Goal: Navigation & Orientation: Find specific page/section

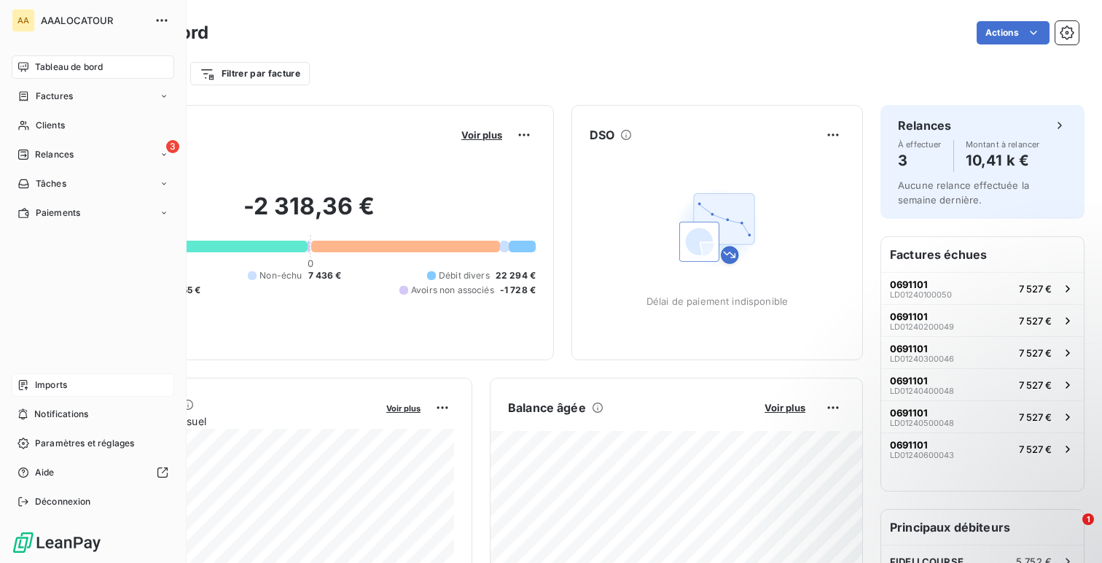
click at [56, 381] on span "Imports" at bounding box center [51, 384] width 32 height 13
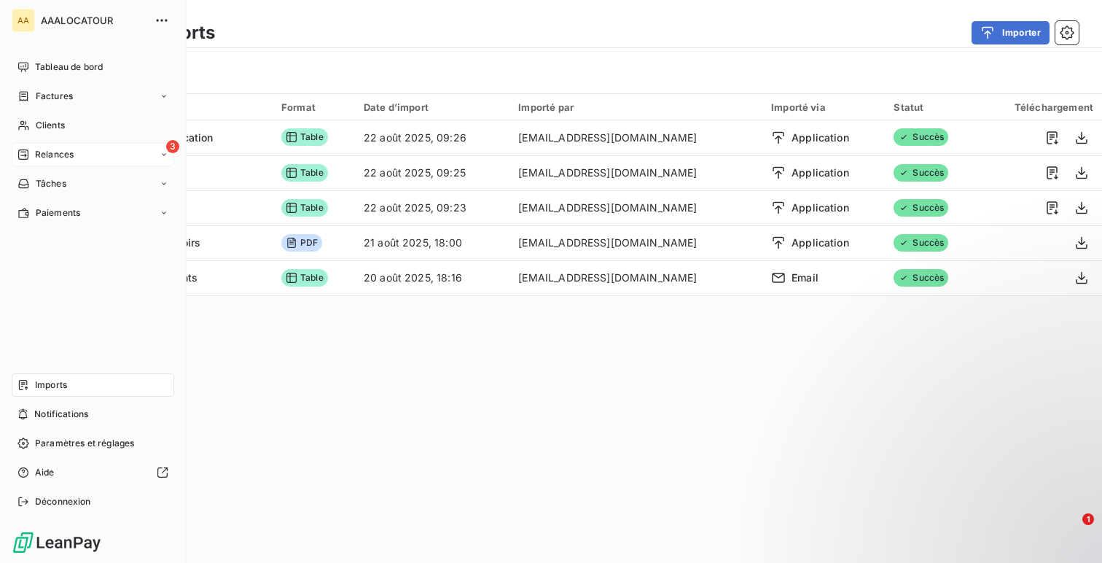
click at [66, 161] on div "3 Relances" at bounding box center [93, 154] width 163 height 23
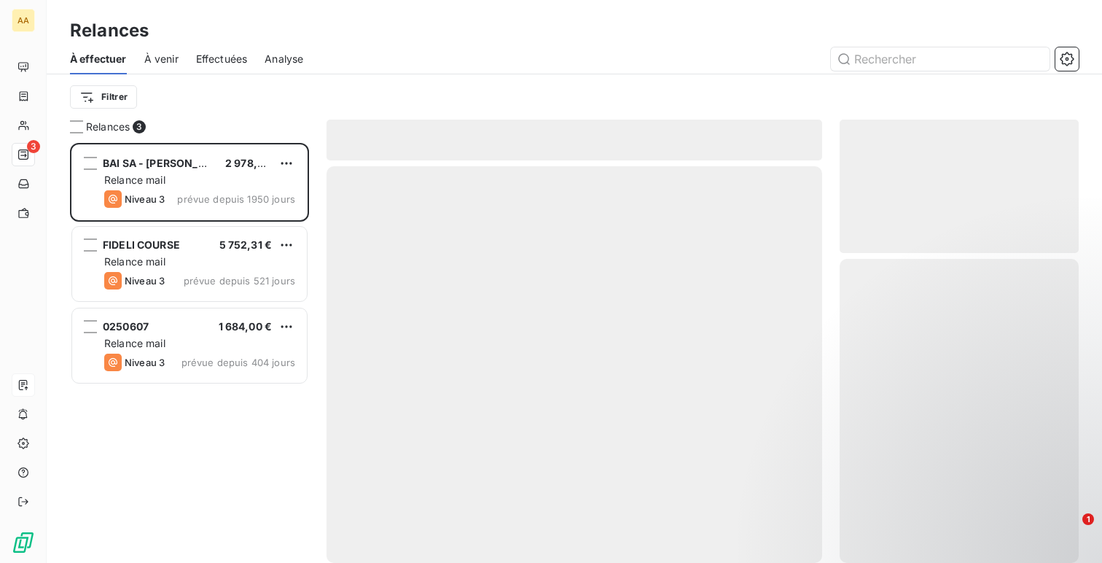
scroll to position [420, 239]
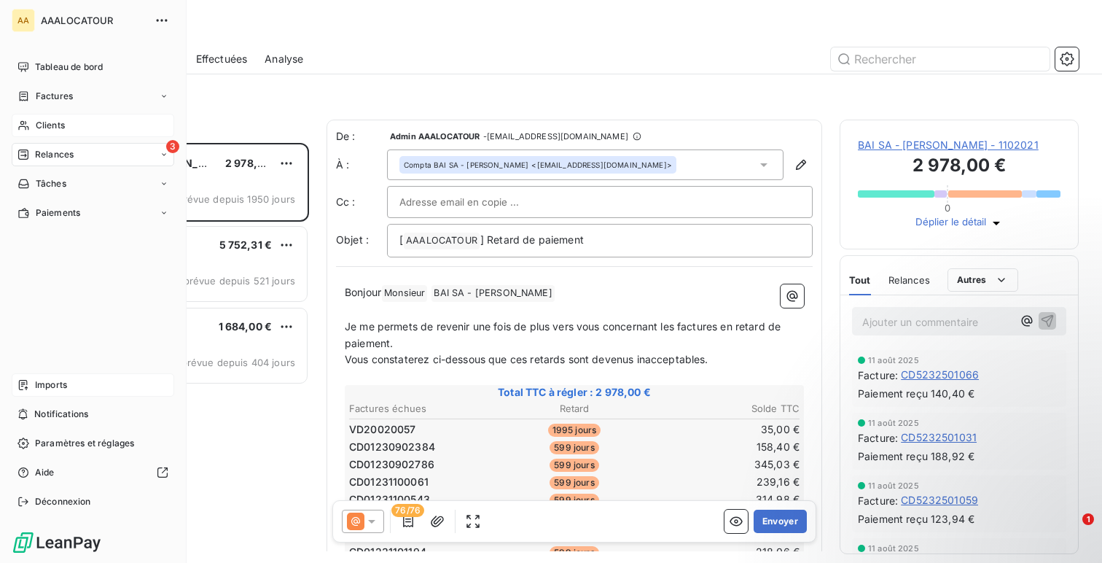
click at [61, 130] on span "Clients" at bounding box center [50, 125] width 29 height 13
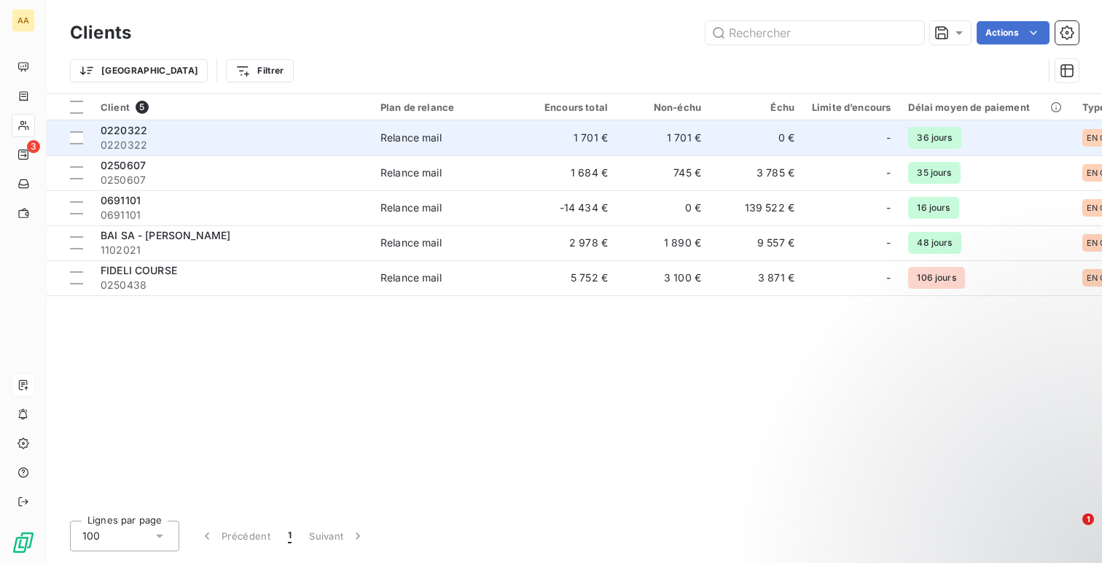
click at [264, 149] on span "0220322" at bounding box center [232, 145] width 262 height 15
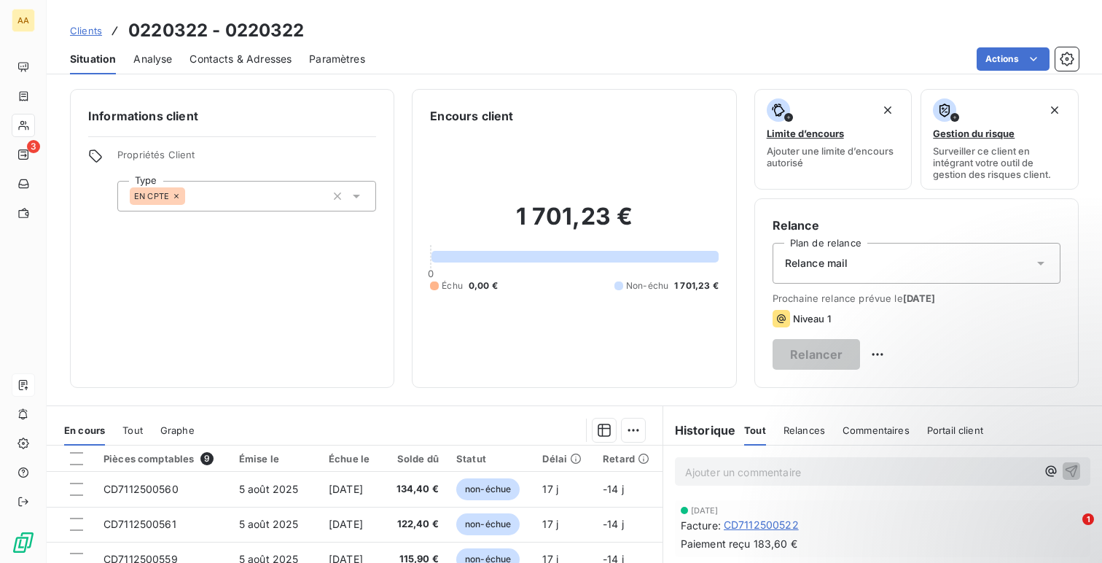
click at [255, 55] on span "Contacts & Adresses" at bounding box center [241, 59] width 102 height 15
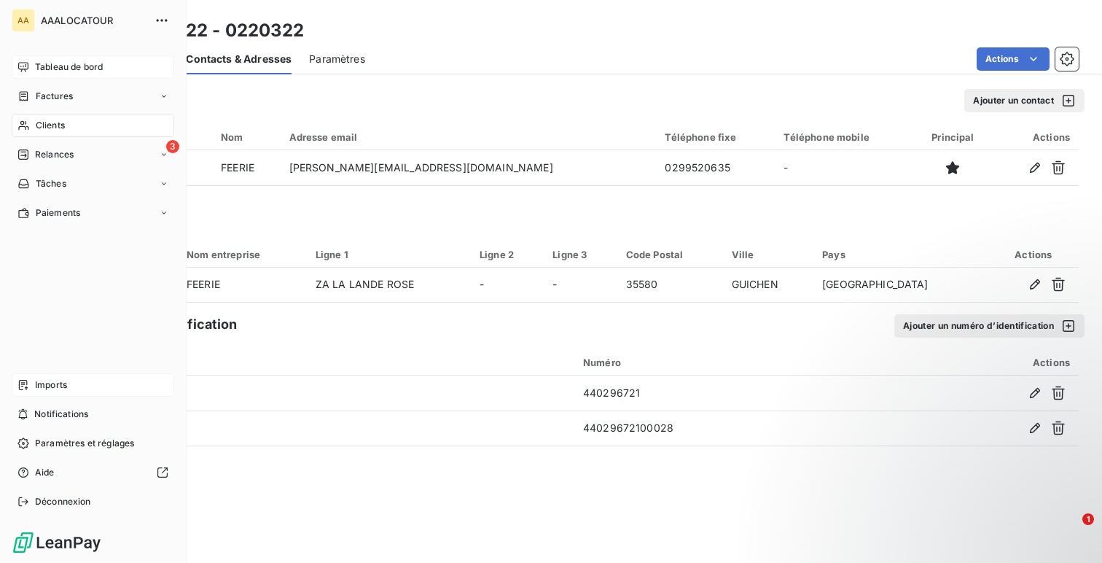
click at [58, 61] on span "Tableau de bord" at bounding box center [69, 67] width 68 height 13
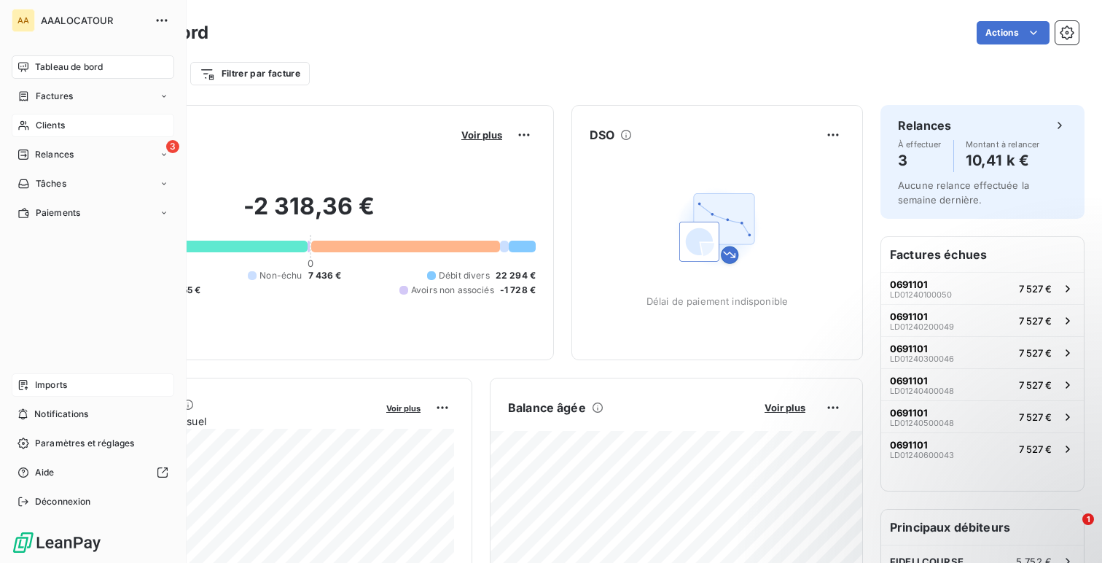
click at [79, 389] on div "Imports" at bounding box center [93, 384] width 163 height 23
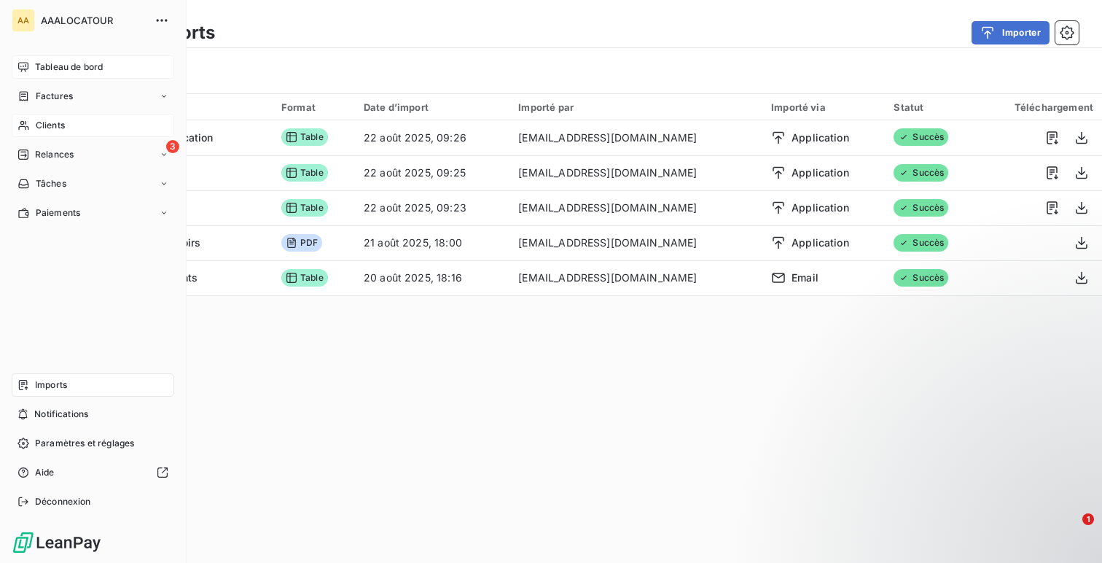
click at [37, 67] on span "Tableau de bord" at bounding box center [69, 67] width 68 height 13
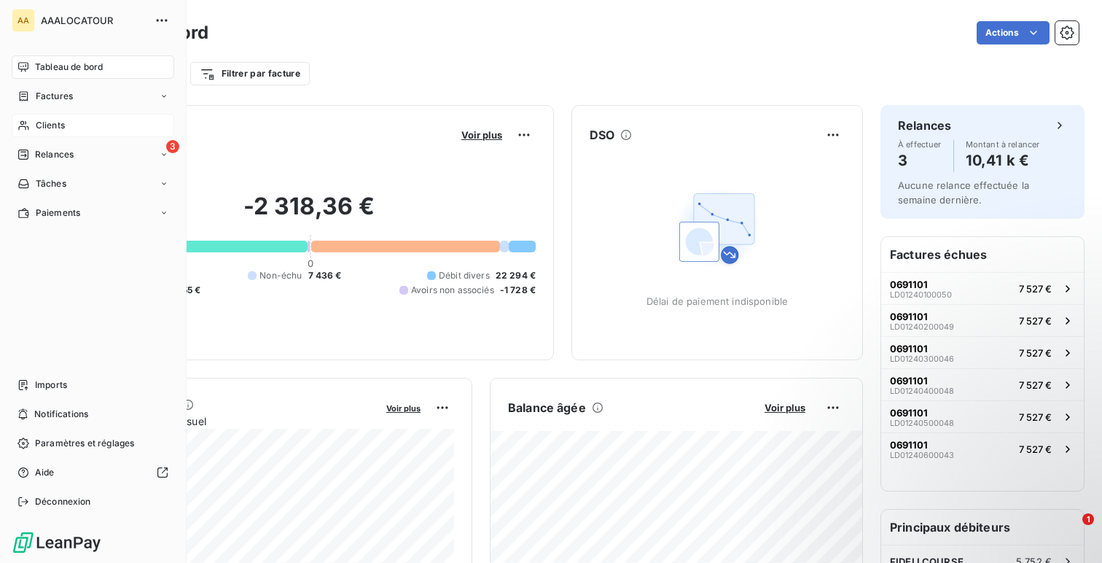
click at [18, 122] on icon at bounding box center [23, 126] width 12 height 12
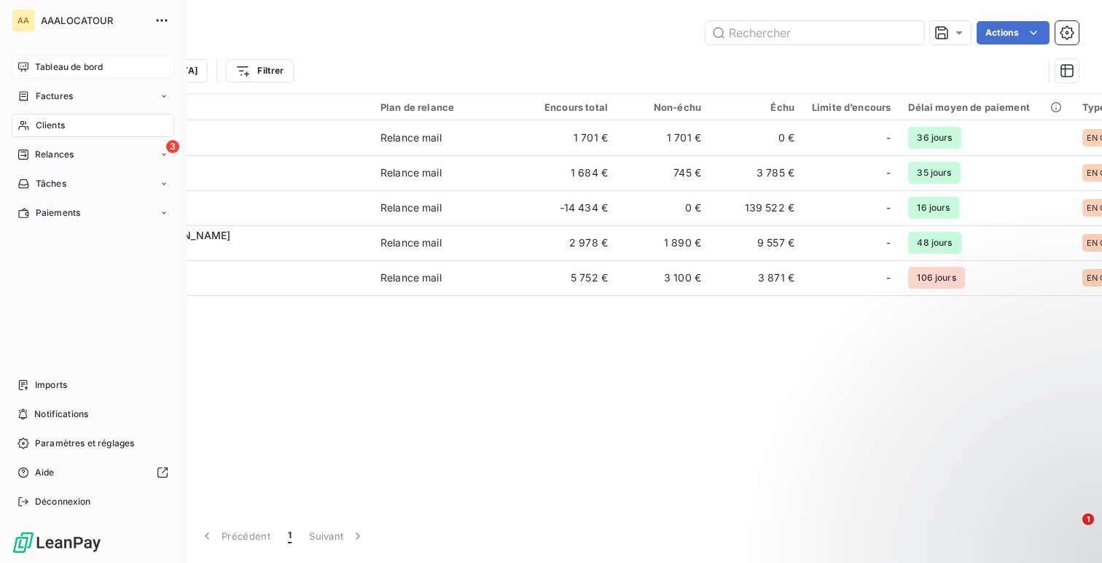
click at [35, 65] on span "Tableau de bord" at bounding box center [69, 67] width 68 height 13
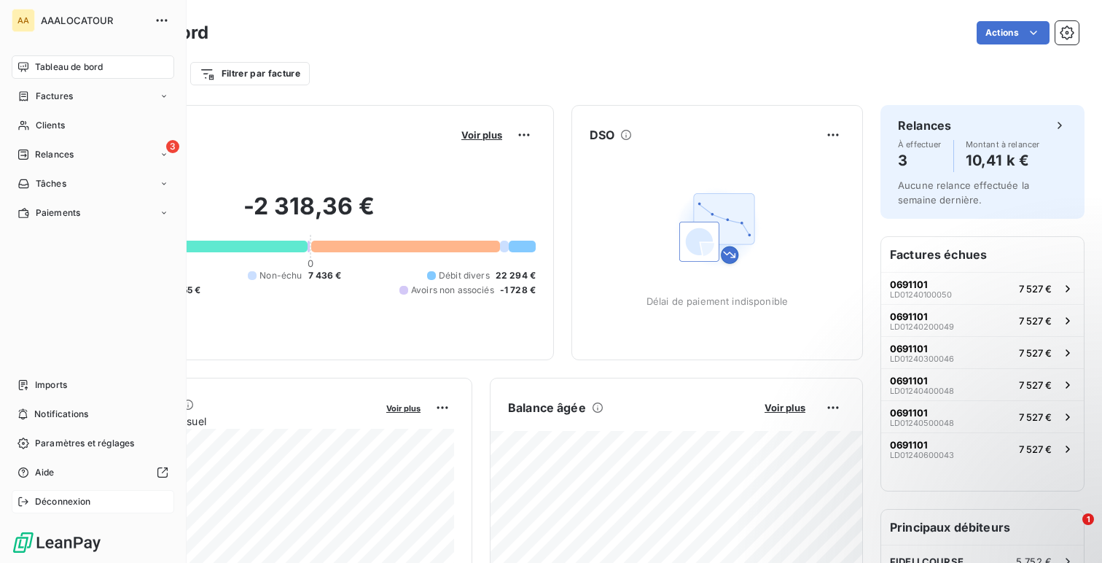
click at [36, 497] on span "Déconnexion" at bounding box center [63, 501] width 56 height 13
